Goal: Register for event/course

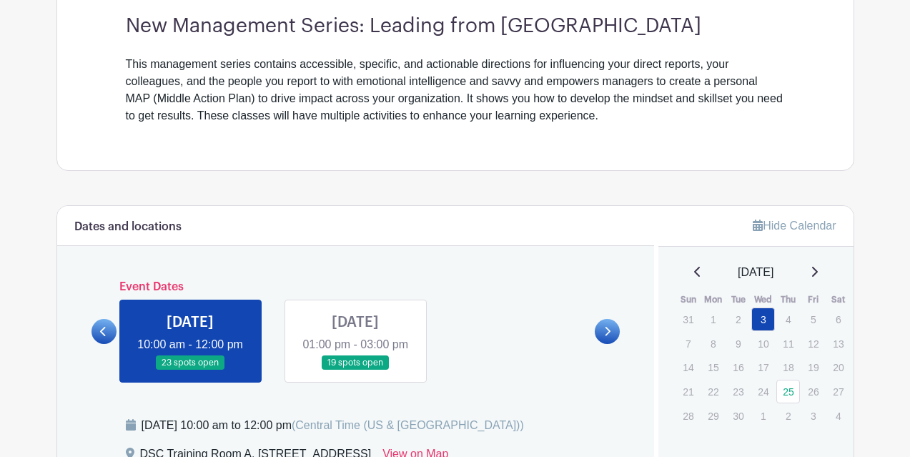
scroll to position [501, 0]
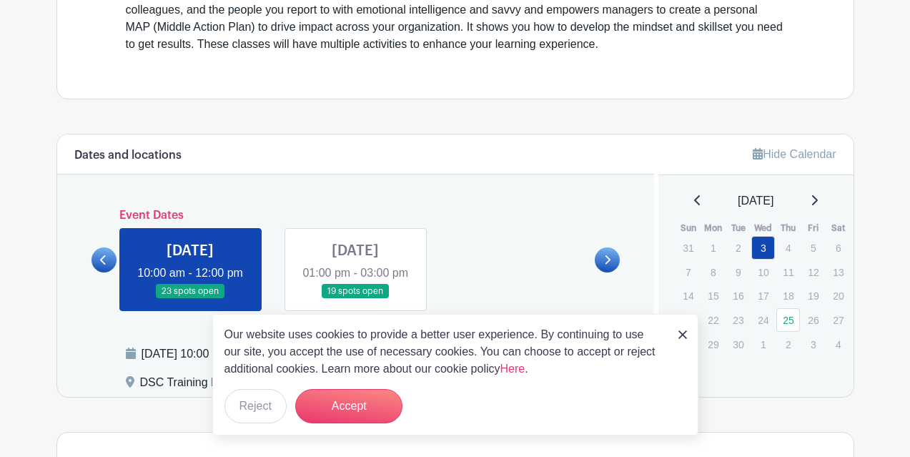
click at [686, 333] on img at bounding box center [683, 334] width 9 height 9
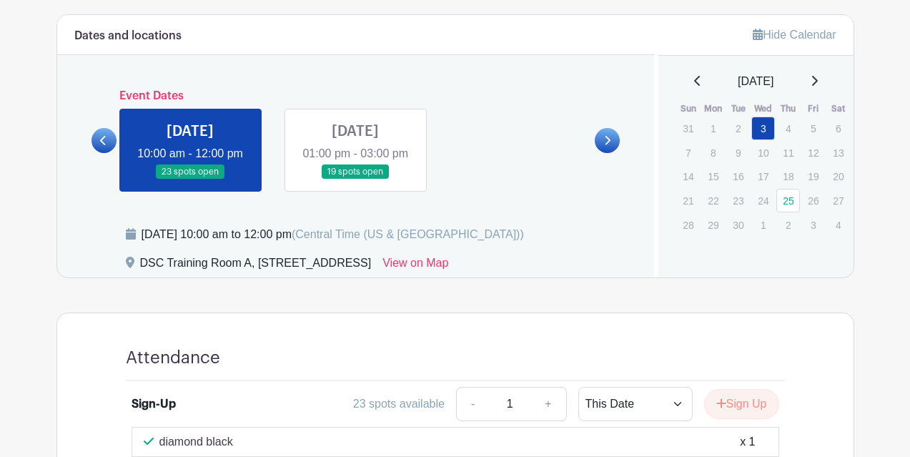
scroll to position [644, 0]
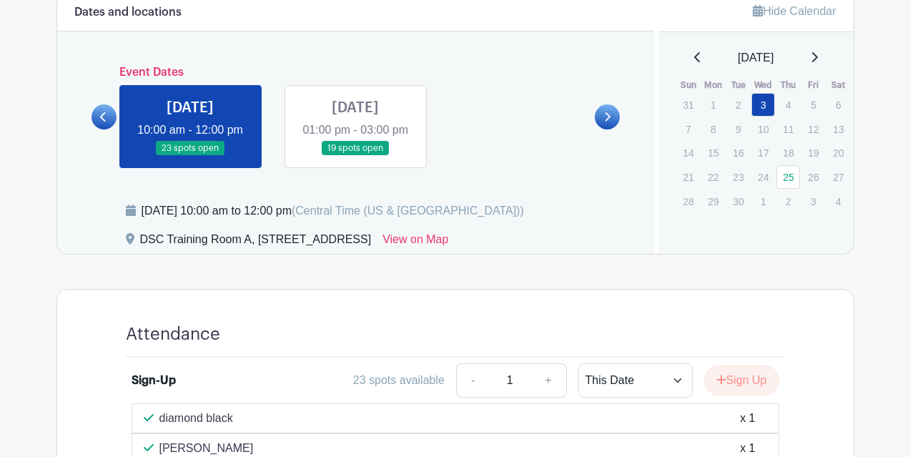
click at [355, 156] on link at bounding box center [355, 156] width 0 height 0
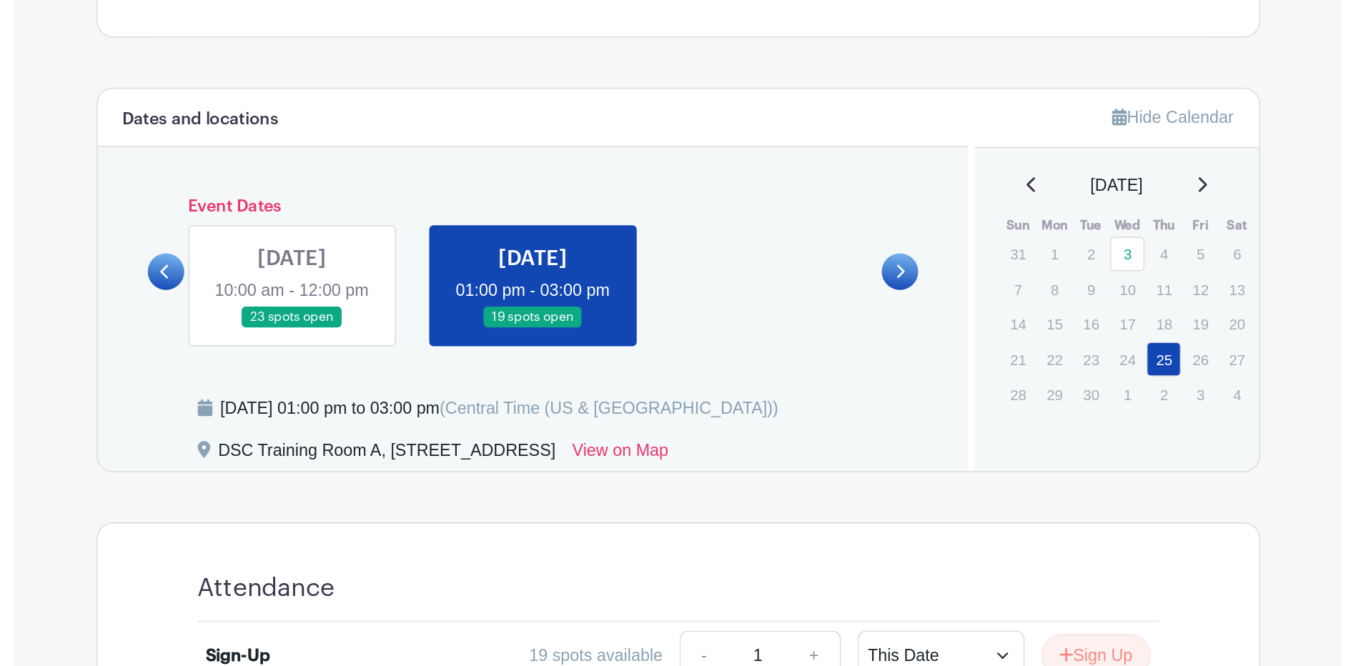
scroll to position [572, 0]
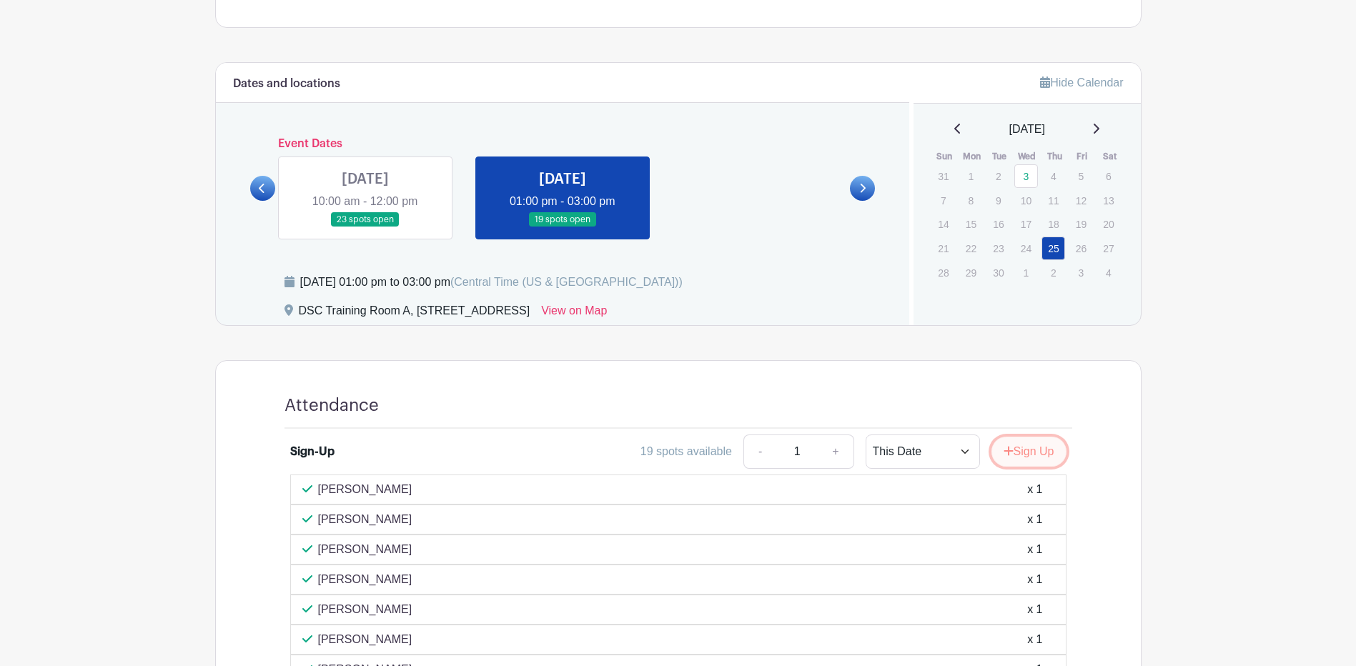
click at [910, 456] on button "Sign Up" at bounding box center [1029, 452] width 75 height 30
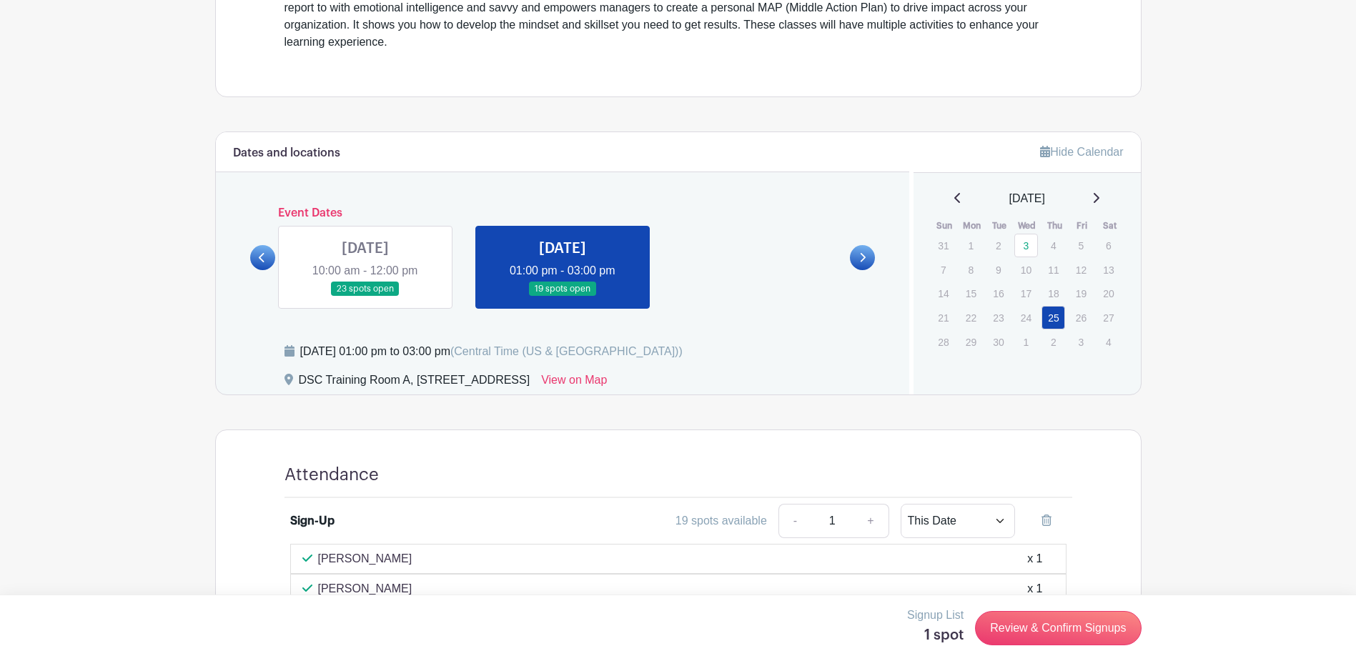
scroll to position [501, 0]
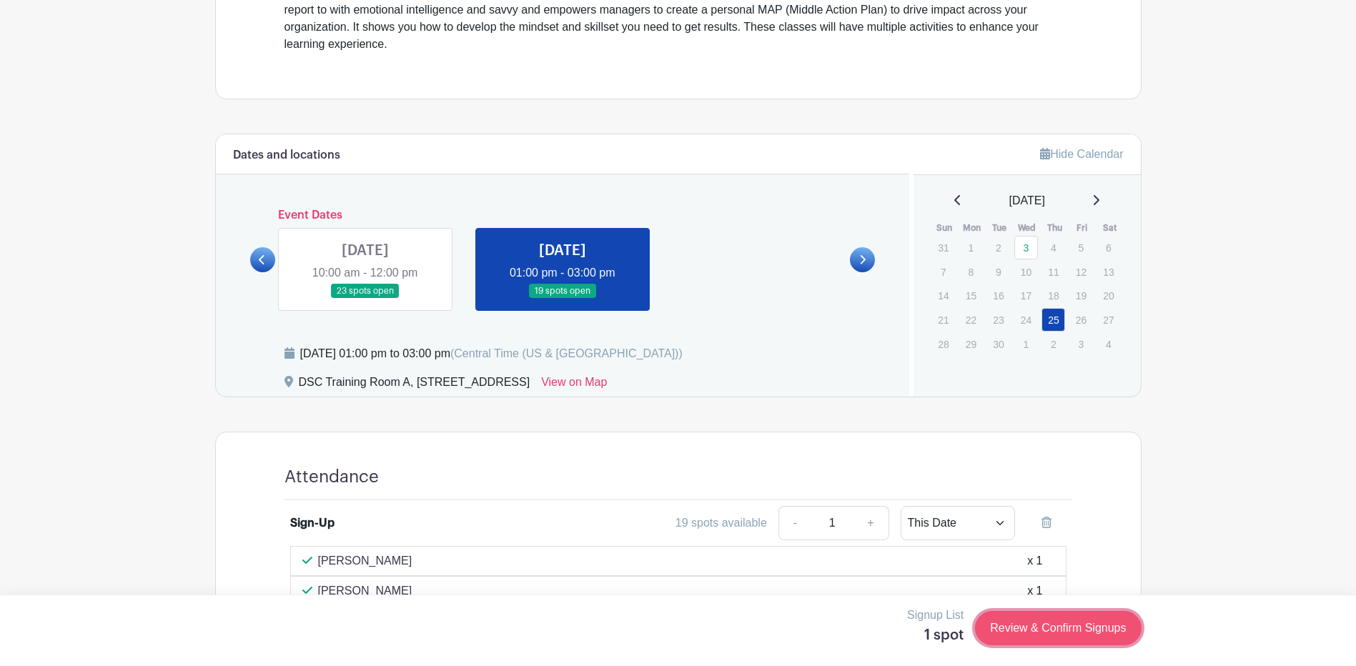
click at [910, 456] on link "Review & Confirm Signups" at bounding box center [1058, 628] width 166 height 34
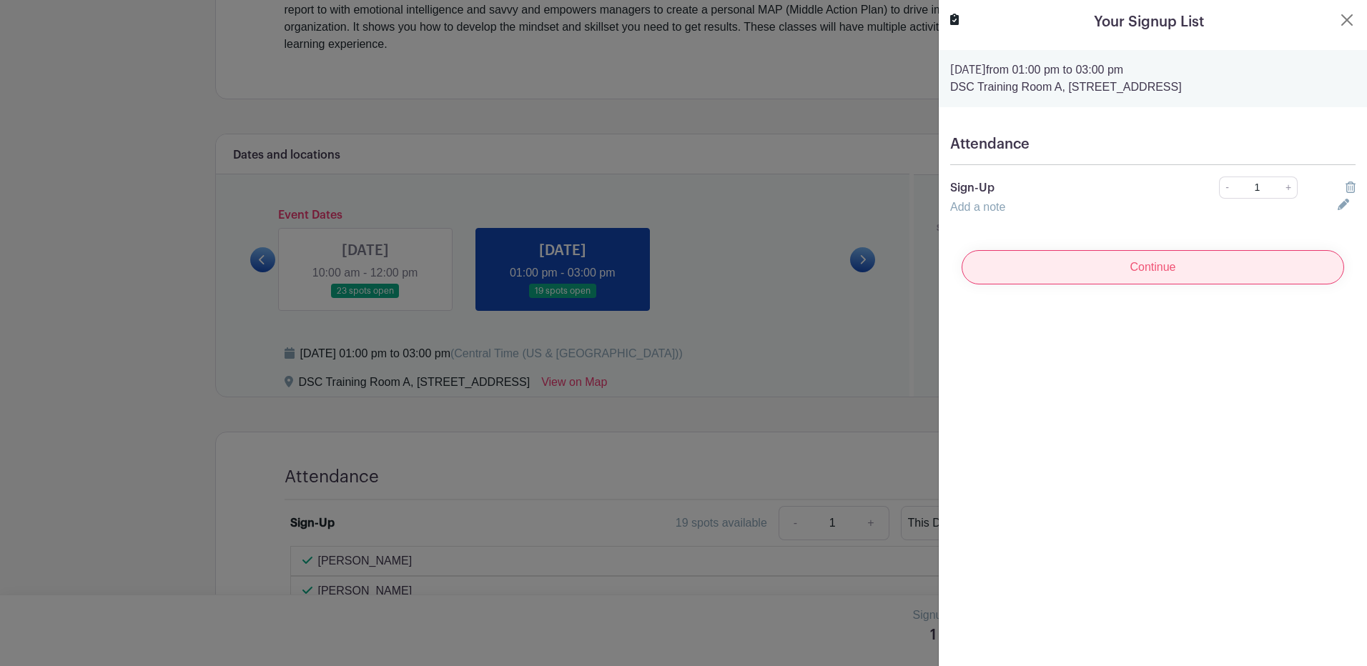
click at [910, 262] on input "Continue" at bounding box center [1153, 267] width 383 height 34
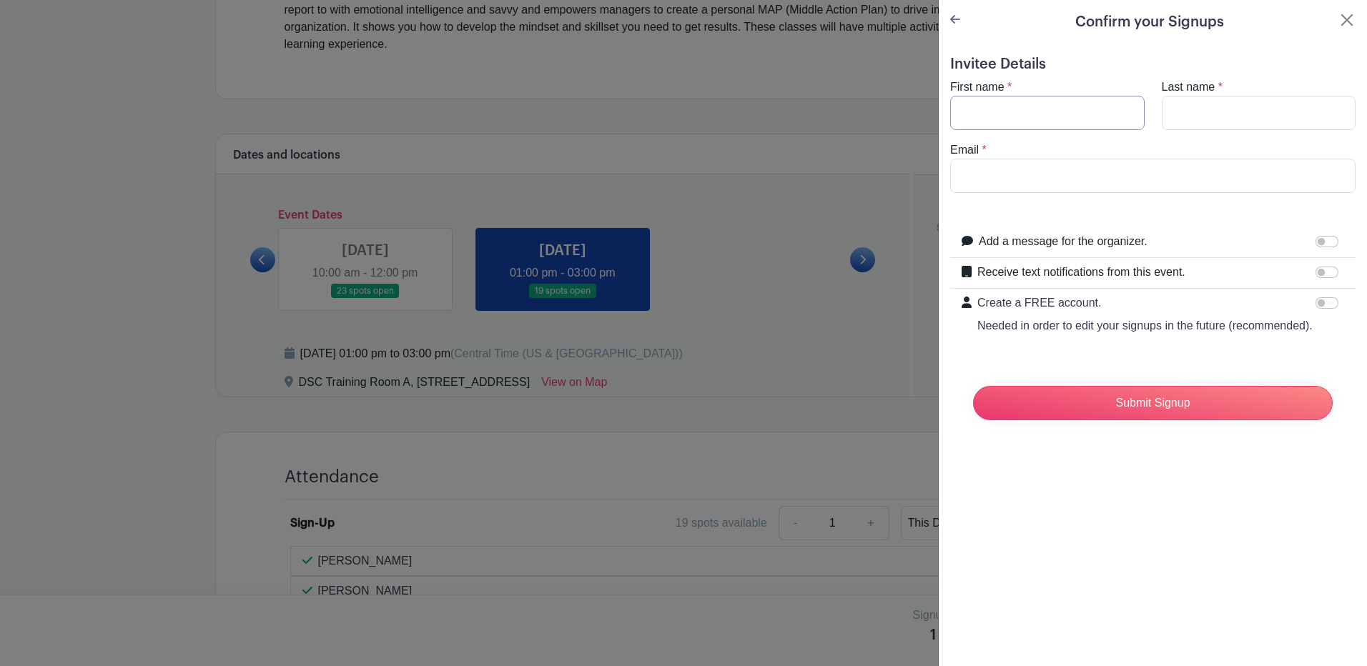
click at [910, 117] on input "First name" at bounding box center [1047, 113] width 194 height 34
type input "e"
type input "Eisy ="
type input "[PERSON_NAME]"
type input "e"
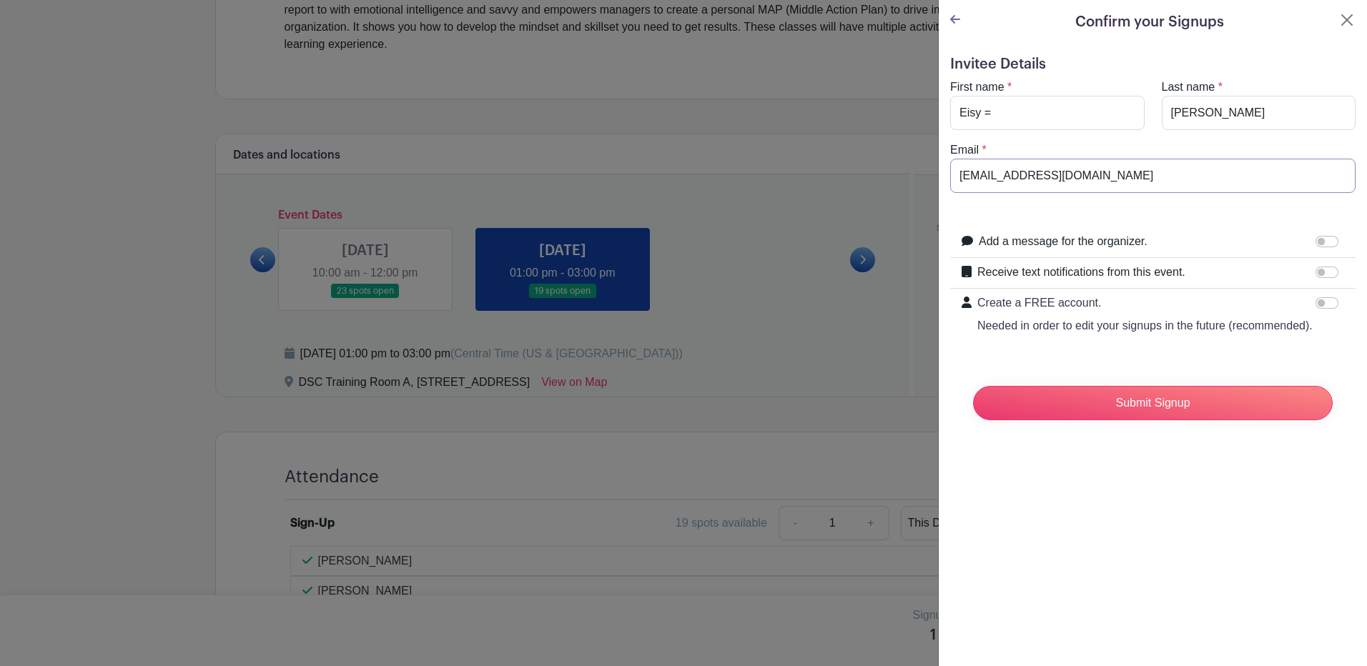
type input "[EMAIL_ADDRESS][DOMAIN_NAME]"
click at [910, 92] on div "First name * Eisy =" at bounding box center [1048, 104] width 212 height 51
click at [910, 104] on input "Eisy =" at bounding box center [1047, 113] width 194 height 34
type input "Eisy"
click at [910, 416] on input "Submit Signup" at bounding box center [1153, 403] width 360 height 34
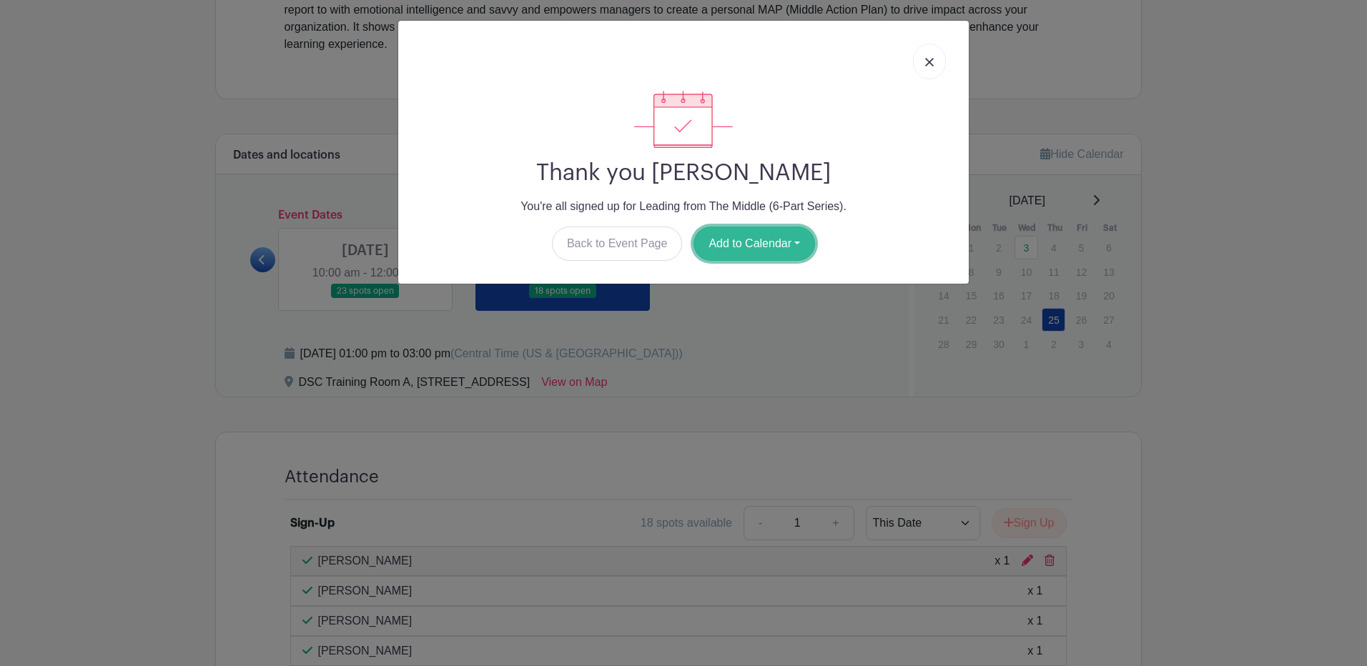
click at [743, 254] on button "Add to Calendar" at bounding box center [755, 244] width 122 height 34
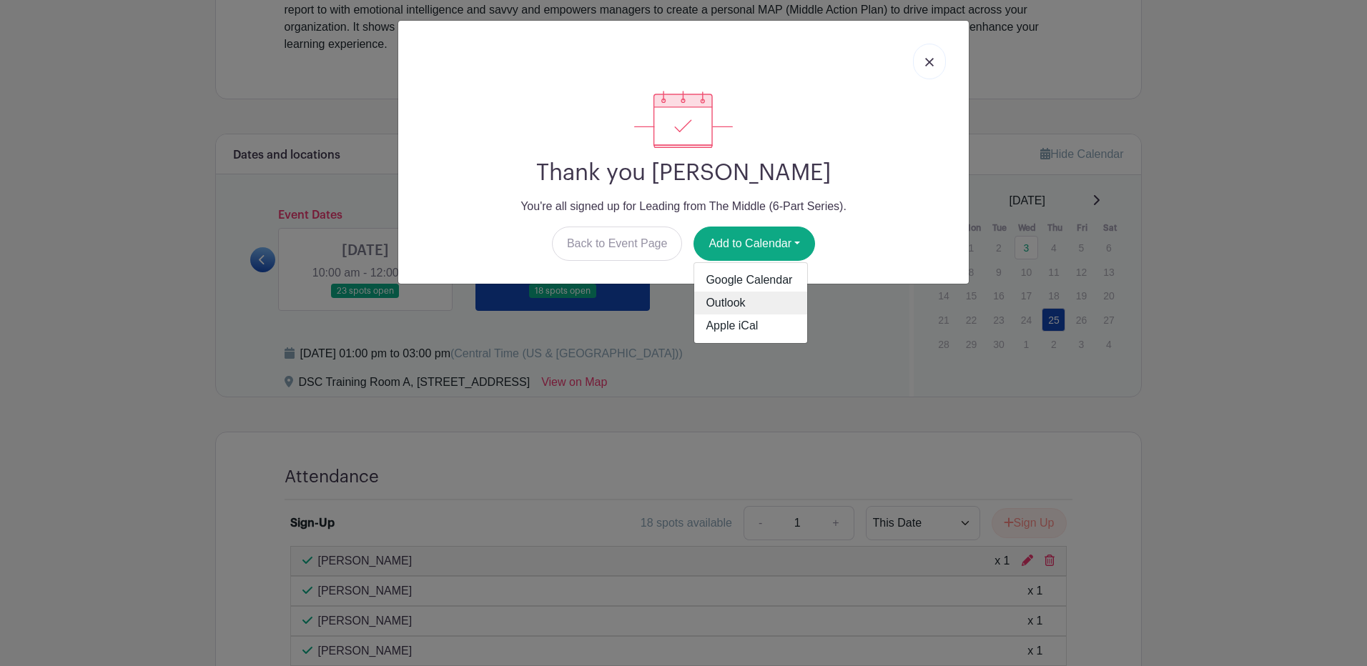
click at [736, 302] on link "Outlook" at bounding box center [750, 303] width 113 height 23
click at [910, 63] on img at bounding box center [929, 62] width 9 height 9
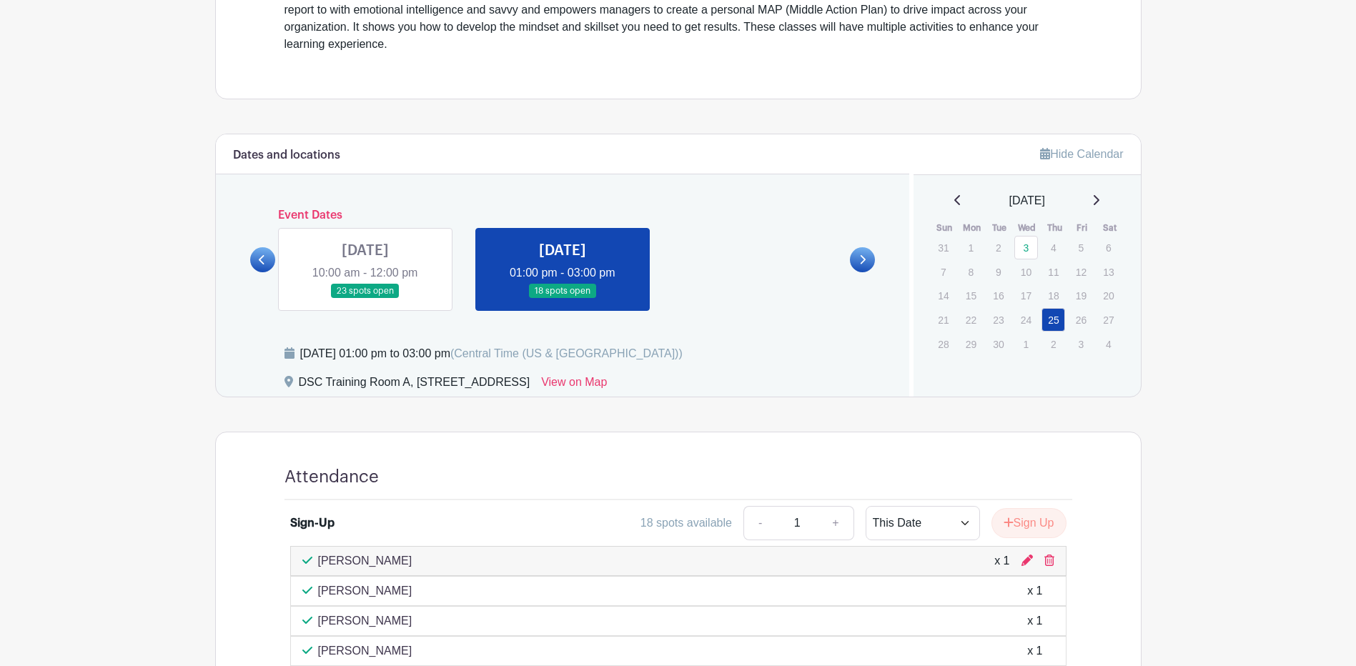
click at [867, 264] on link at bounding box center [862, 259] width 25 height 25
click at [365, 299] on link at bounding box center [365, 299] width 0 height 0
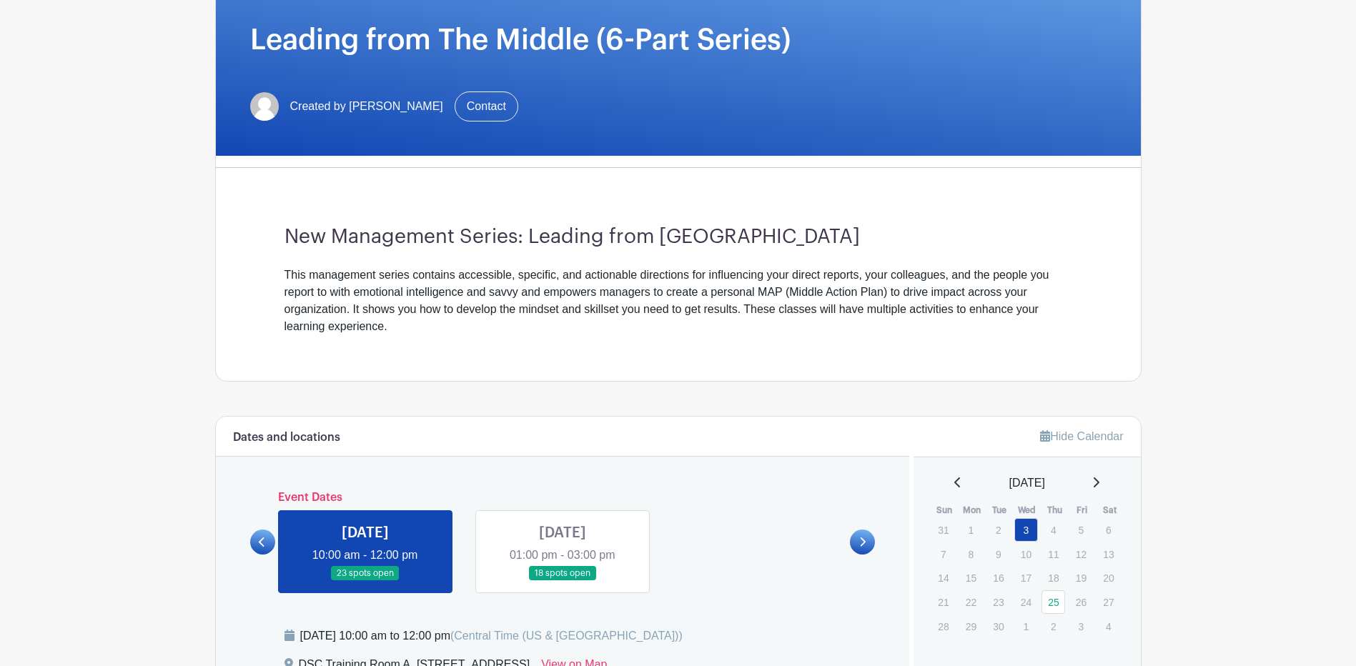
scroll to position [215, 0]
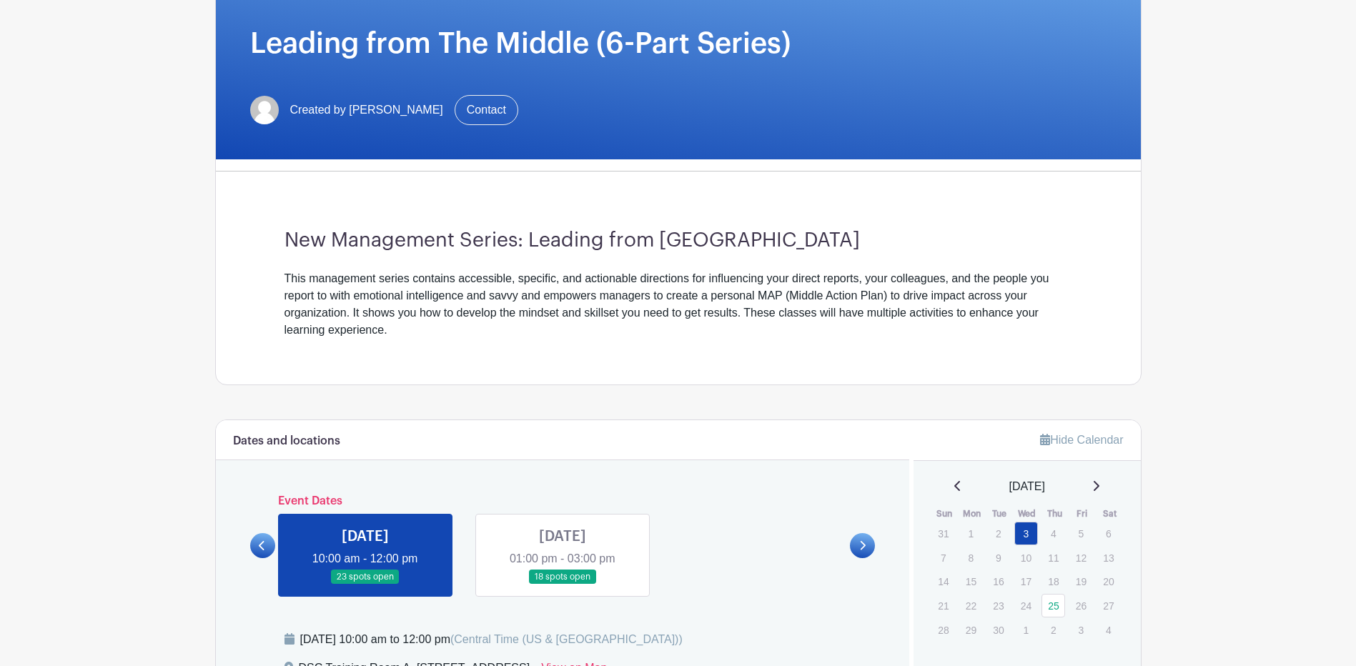
click at [563, 456] on link at bounding box center [563, 585] width 0 height 0
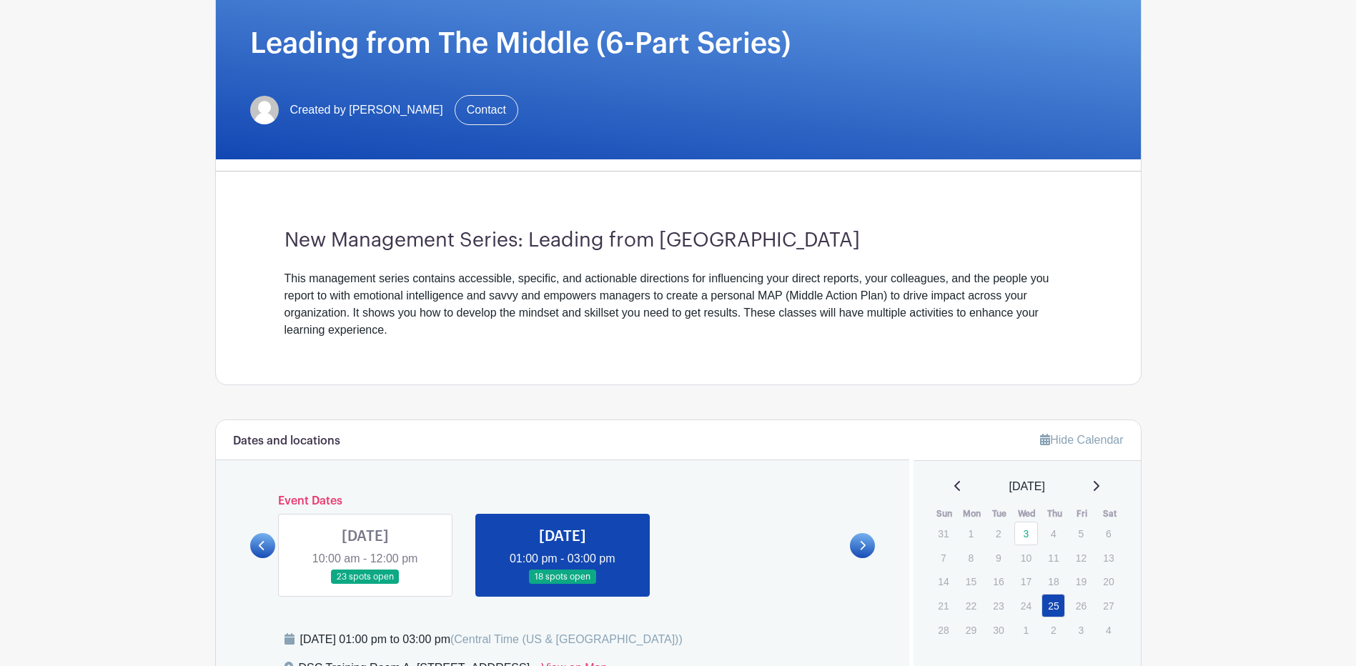
click at [861, 456] on icon at bounding box center [862, 546] width 6 height 11
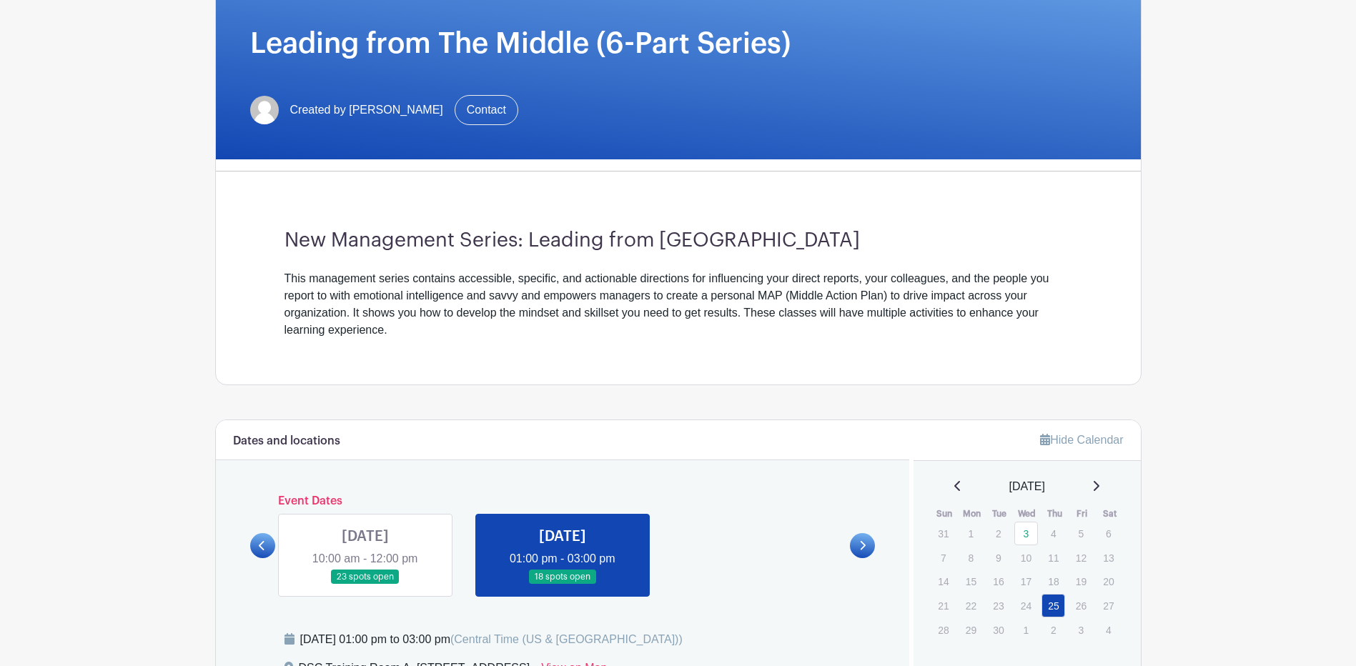
click at [321, 456] on h6 "Event Dates" at bounding box center [563, 502] width 576 height 14
click at [910, 456] on div "[DATE]" at bounding box center [1027, 486] width 193 height 17
click at [910, 456] on icon at bounding box center [1096, 486] width 7 height 11
click at [910, 456] on icon at bounding box center [1097, 486] width 6 height 10
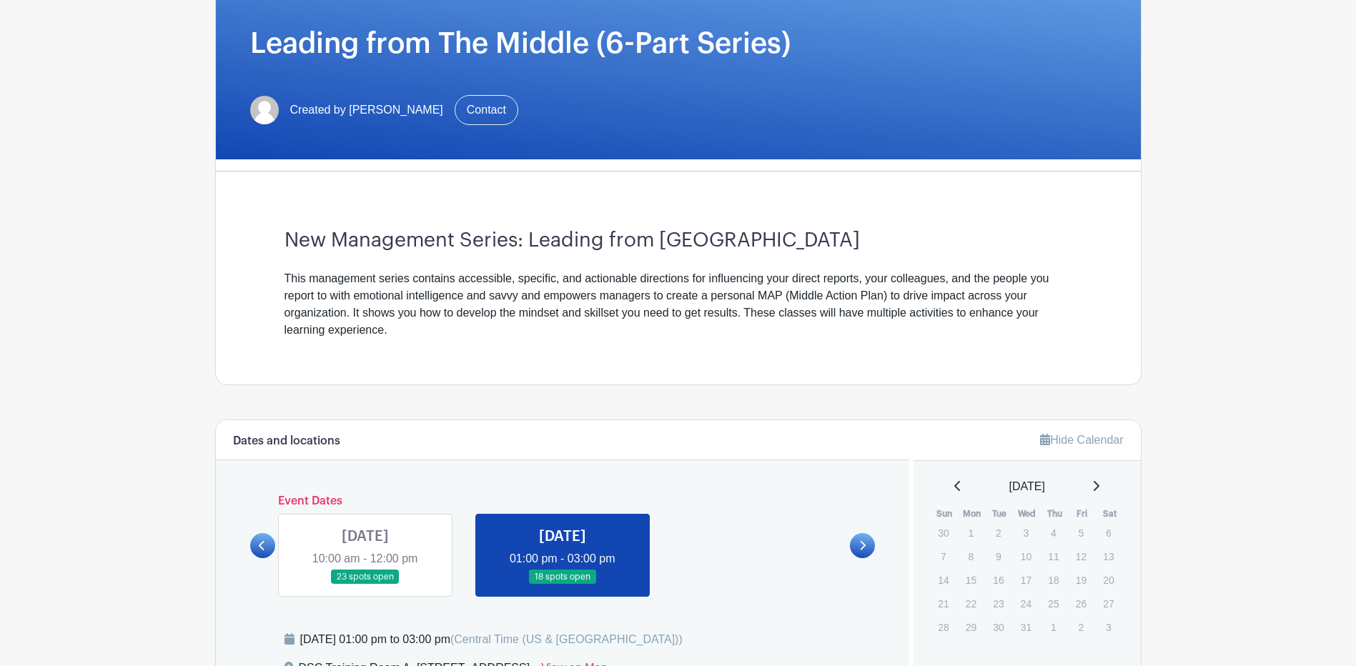
click at [910, 456] on icon at bounding box center [1097, 486] width 6 height 10
click at [910, 456] on icon at bounding box center [1096, 486] width 7 height 11
click at [910, 456] on icon at bounding box center [1097, 486] width 6 height 10
click at [910, 456] on div "[DATE]" at bounding box center [1027, 486] width 193 height 17
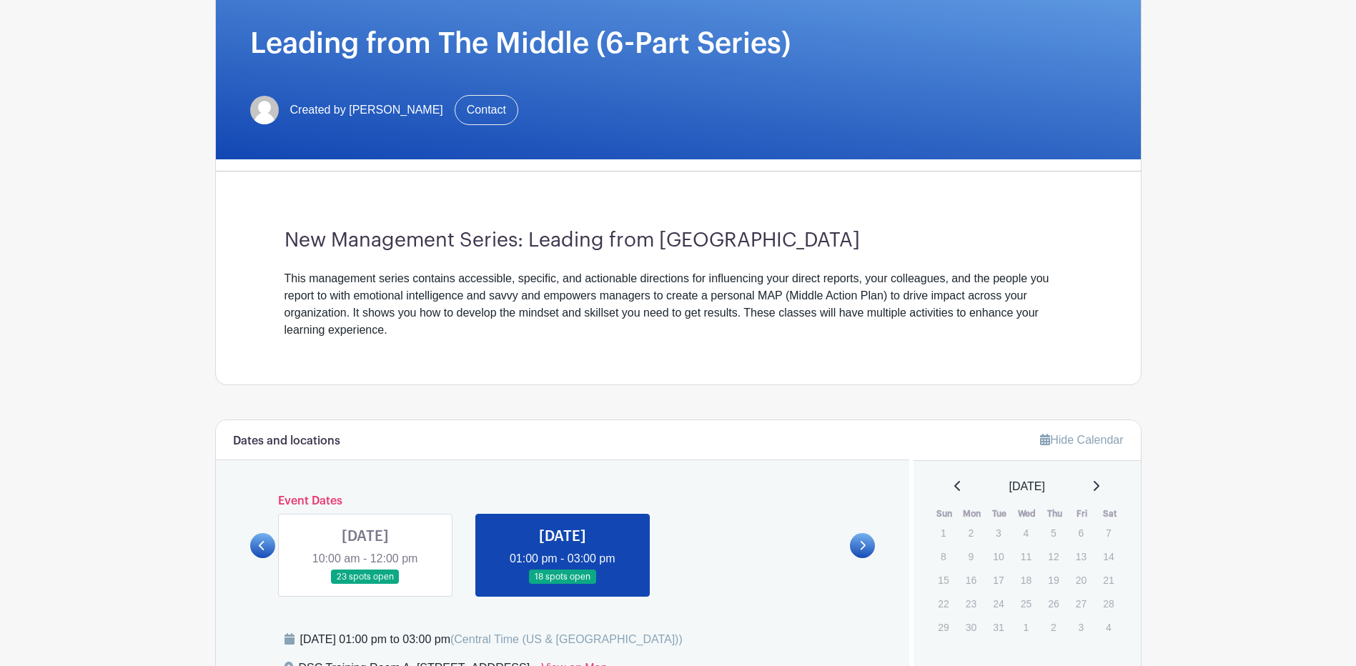
click at [910, 456] on icon at bounding box center [1096, 486] width 7 height 11
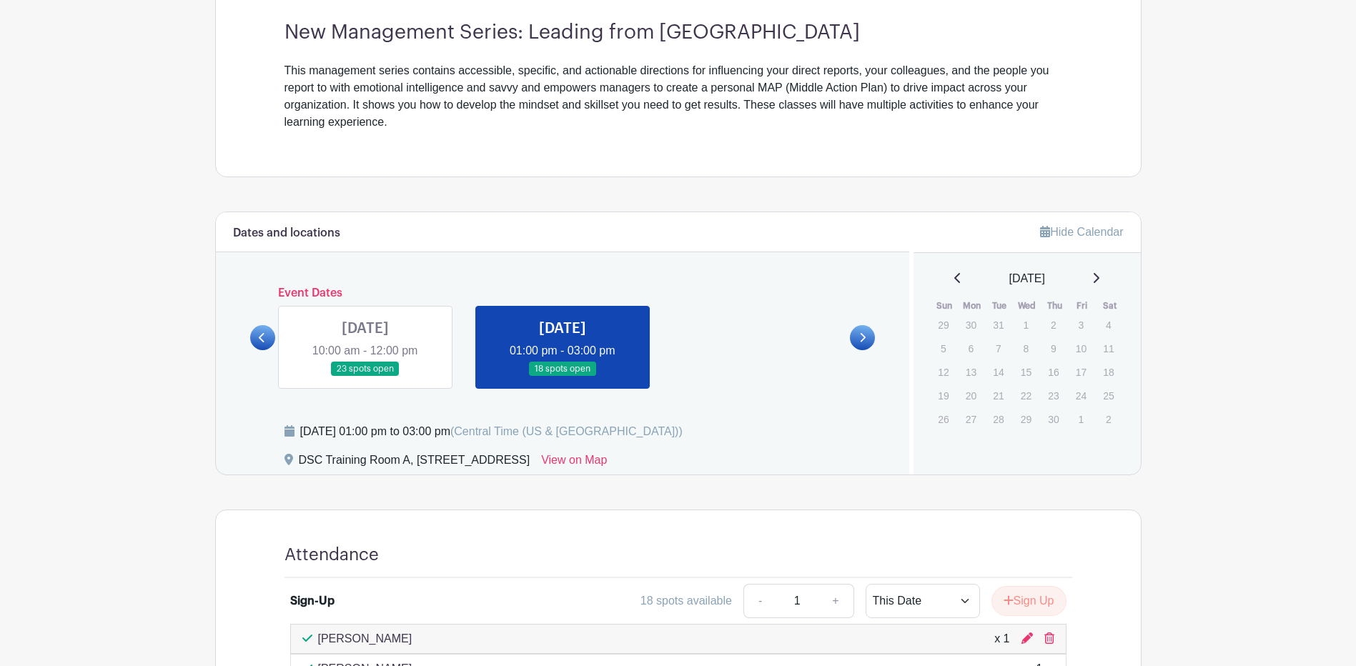
scroll to position [429, 0]
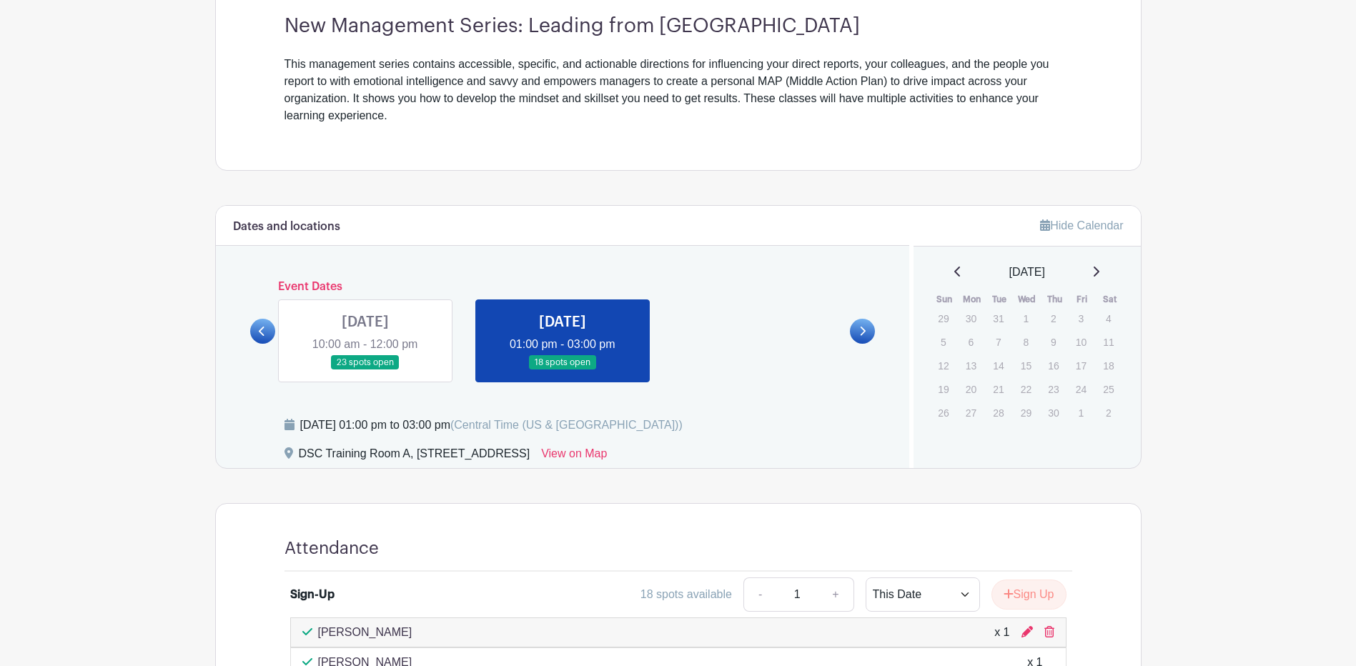
click at [910, 275] on icon at bounding box center [1096, 271] width 7 height 11
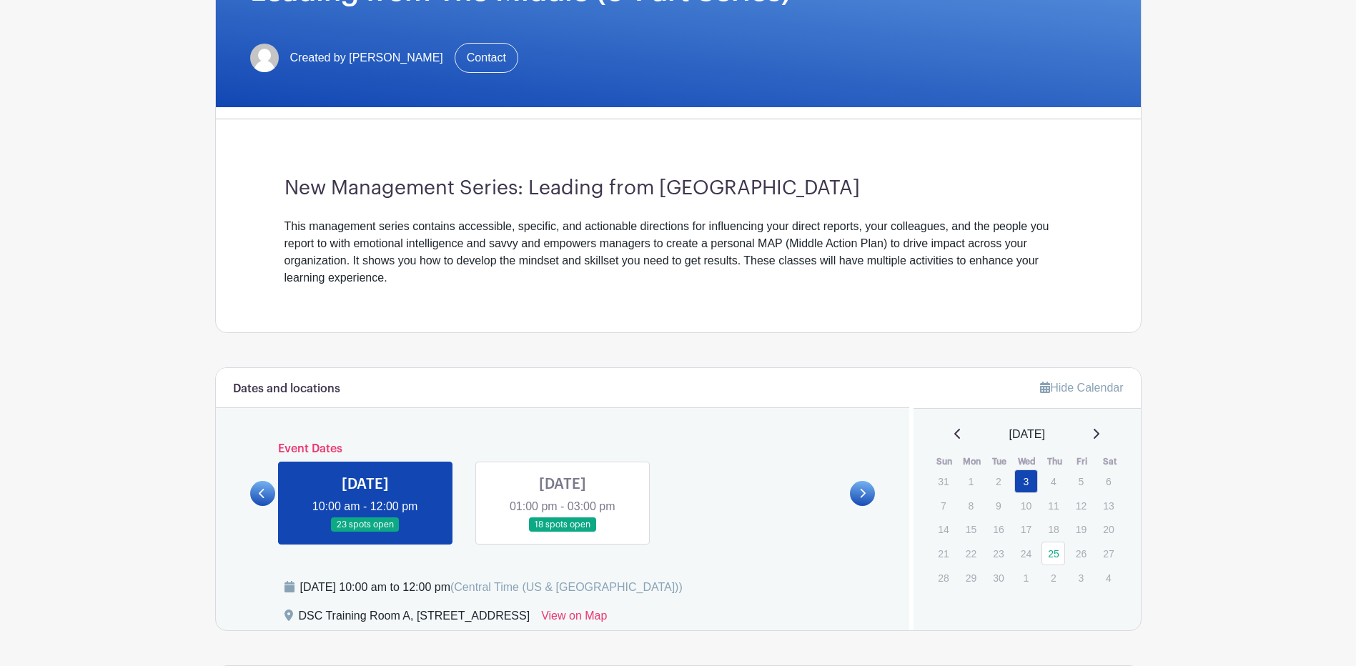
scroll to position [286, 0]
